Goal: Task Accomplishment & Management: Use online tool/utility

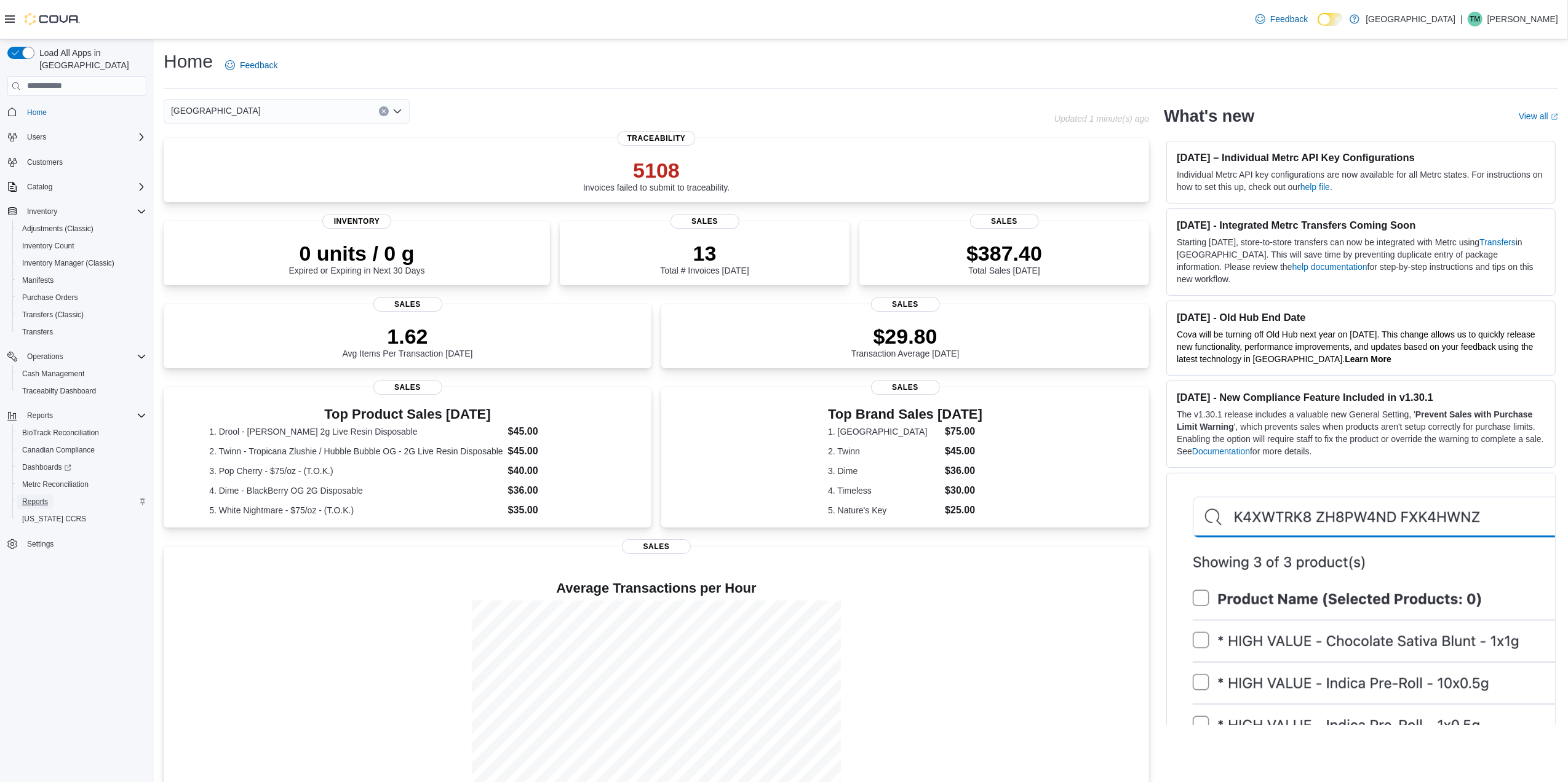
click at [38, 497] on span "Reports" at bounding box center [35, 502] width 26 height 10
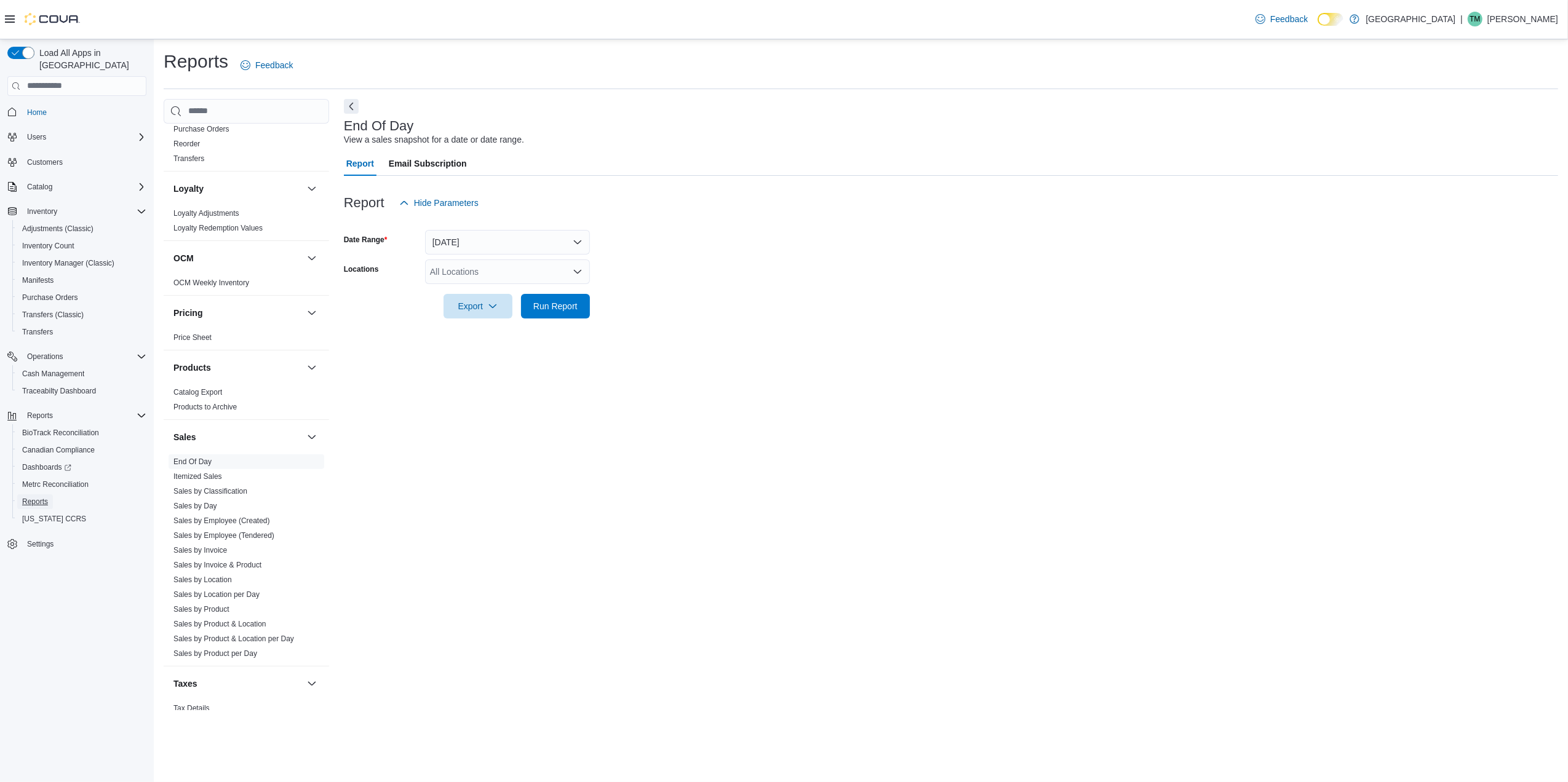
scroll to position [574, 0]
click at [212, 451] on span "End Of Day" at bounding box center [247, 449] width 156 height 14
click at [482, 262] on div "All Locations" at bounding box center [508, 272] width 165 height 25
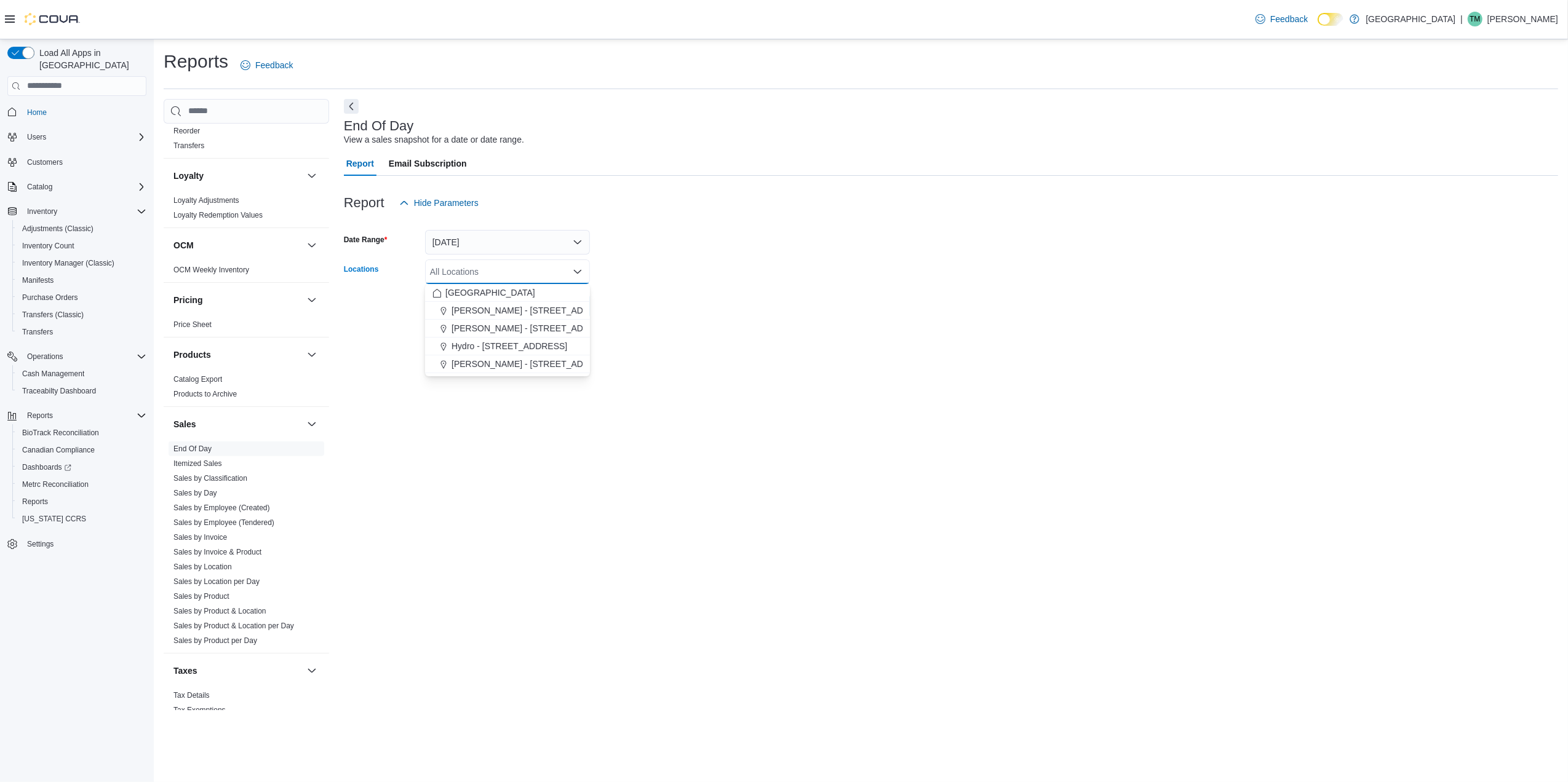
click at [461, 367] on span "[PERSON_NAME] - [STREET_ADDRESS]" at bounding box center [533, 364] width 164 height 12
click at [644, 341] on div "End Of Day View a sales snapshot for a date or date range. Report Email Subscri…" at bounding box center [951, 404] width 1214 height 611
click at [595, 313] on form "Date Range [DATE] Locations [PERSON_NAME] - [STREET_ADDRESS] Export Run Report" at bounding box center [951, 267] width 1214 height 103
click at [583, 311] on button "Run Report" at bounding box center [556, 306] width 69 height 25
